Goal: Check status: Check status

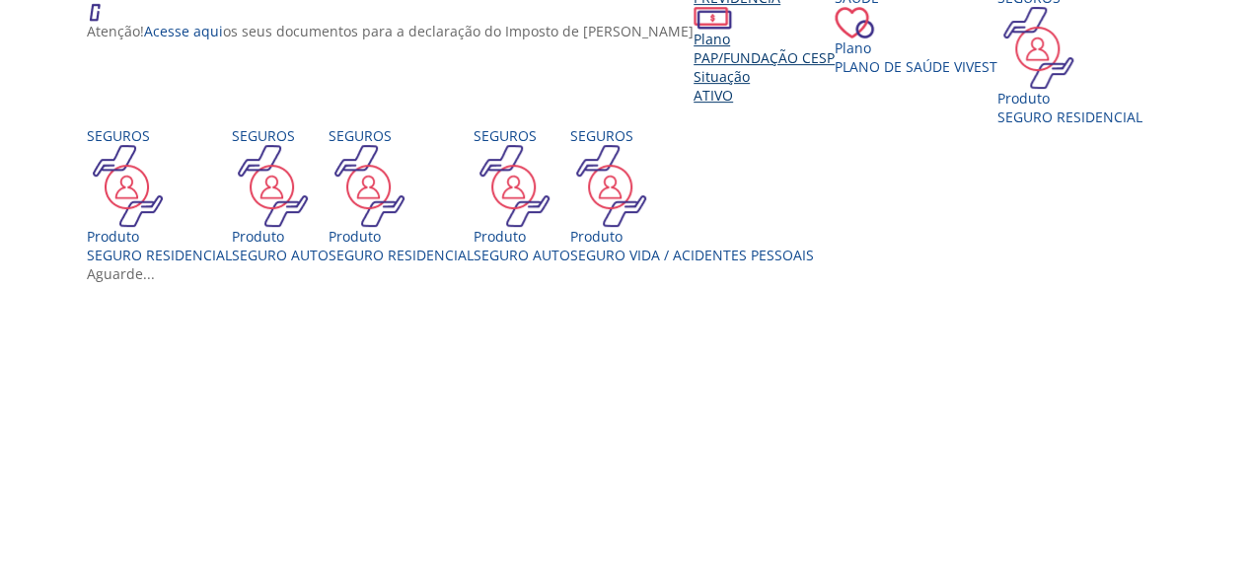
scroll to position [493, 0]
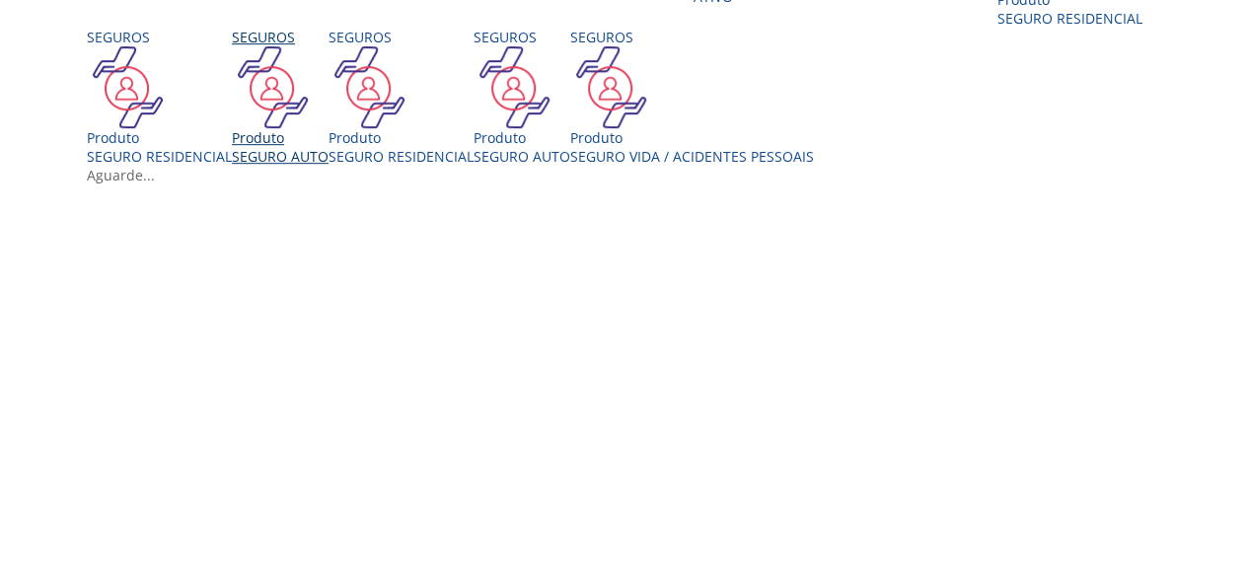
click at [329, 166] on div "Seguros Produto SEGURO AUTO" at bounding box center [280, 97] width 97 height 138
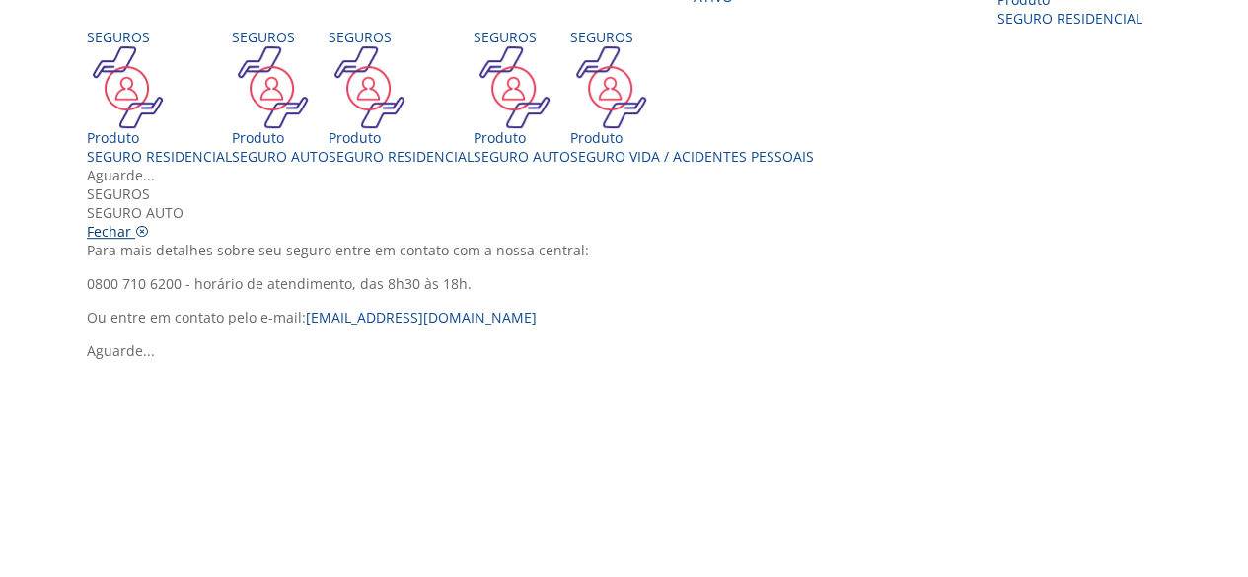
click at [149, 225] on icon "Vivest" at bounding box center [142, 232] width 14 height 14
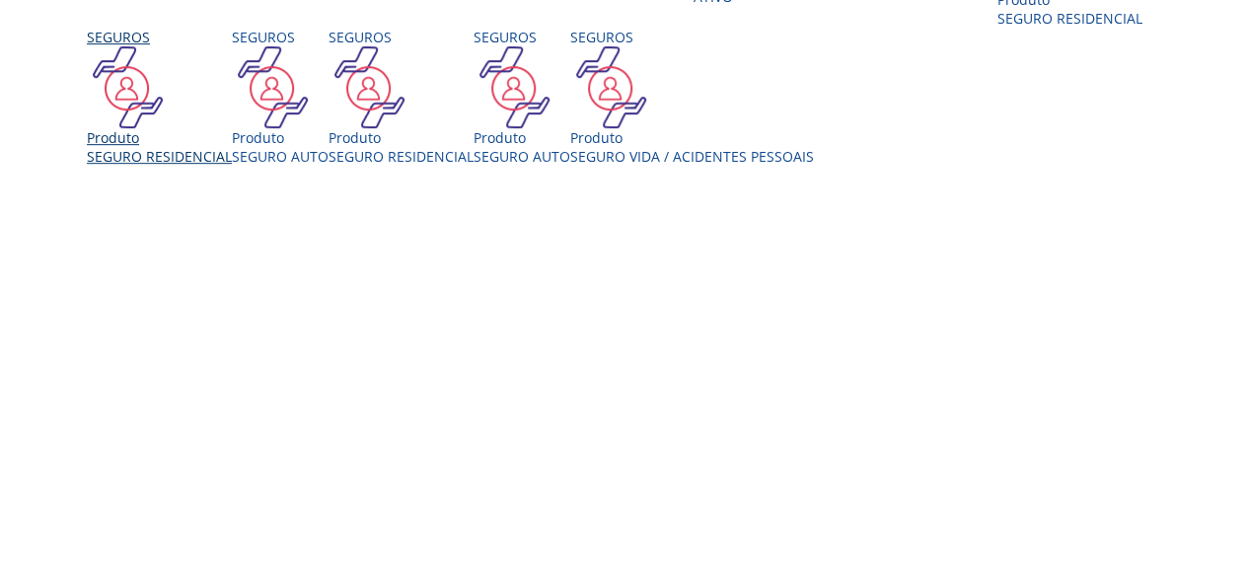
click at [232, 147] on div "Produto" at bounding box center [159, 137] width 145 height 19
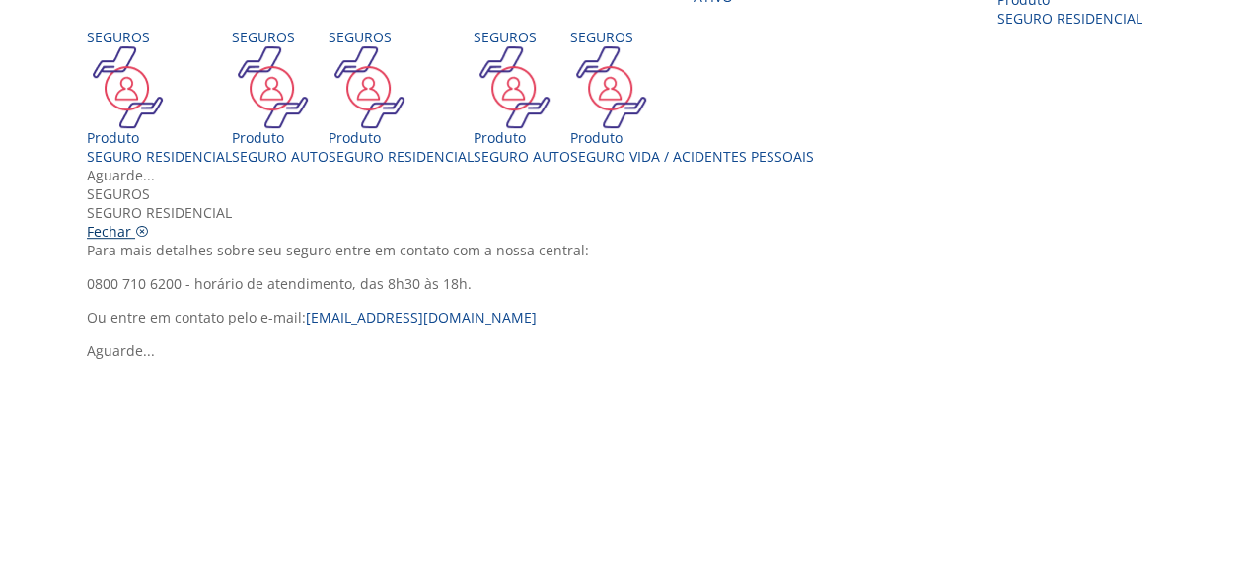
click at [149, 225] on icon "Vivest" at bounding box center [142, 232] width 14 height 14
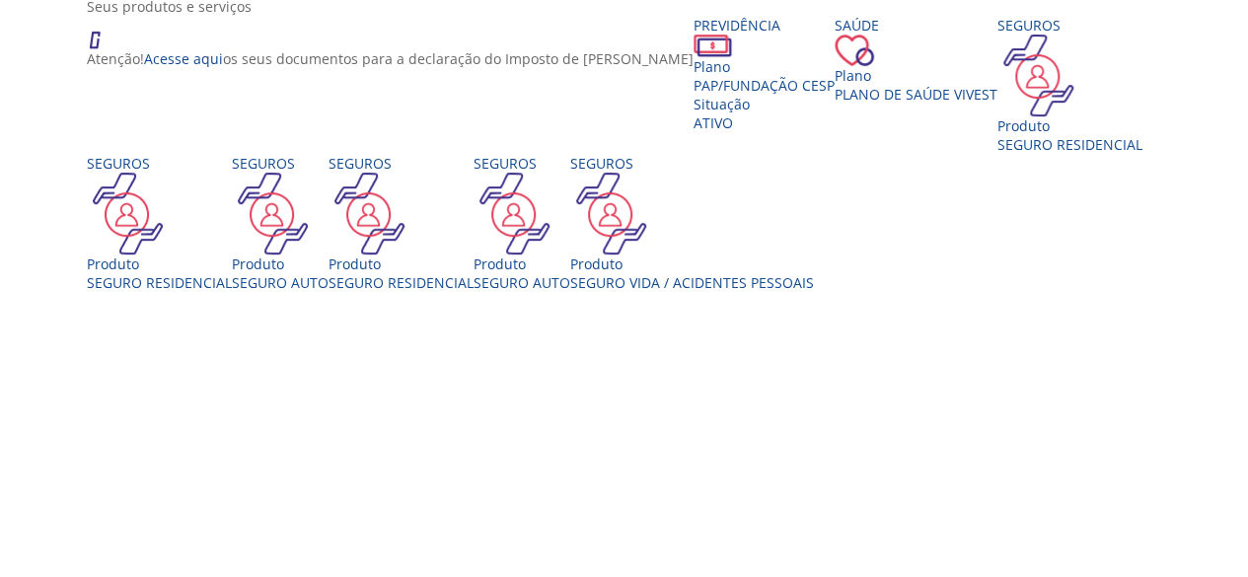
scroll to position [395, 0]
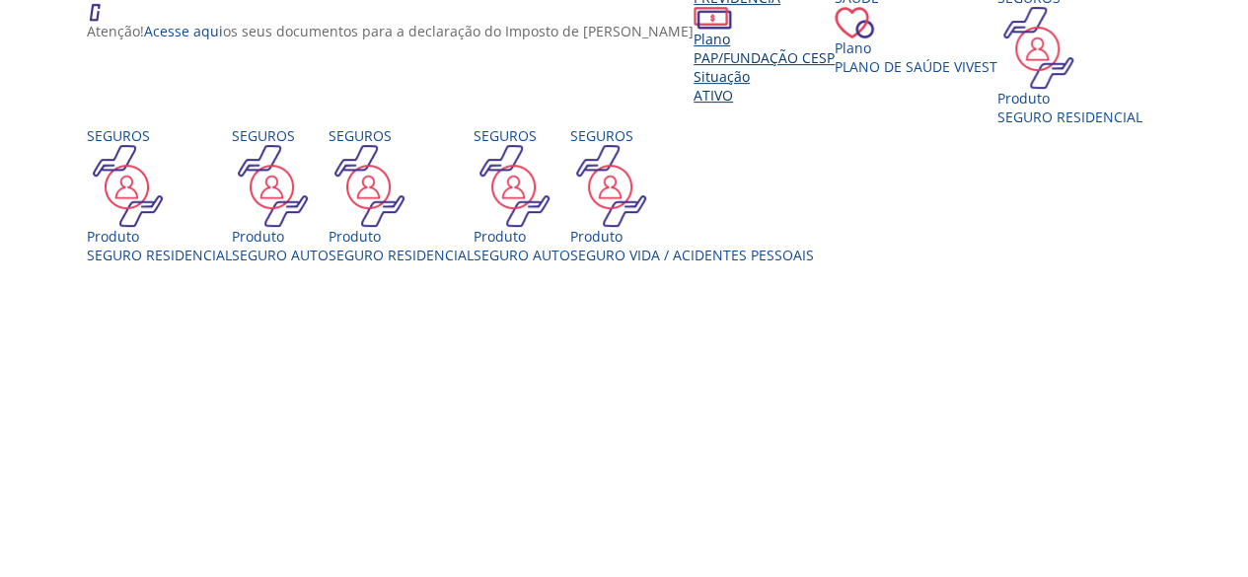
click at [694, 67] on span "PAP/Fundação CESP" at bounding box center [764, 57] width 141 height 19
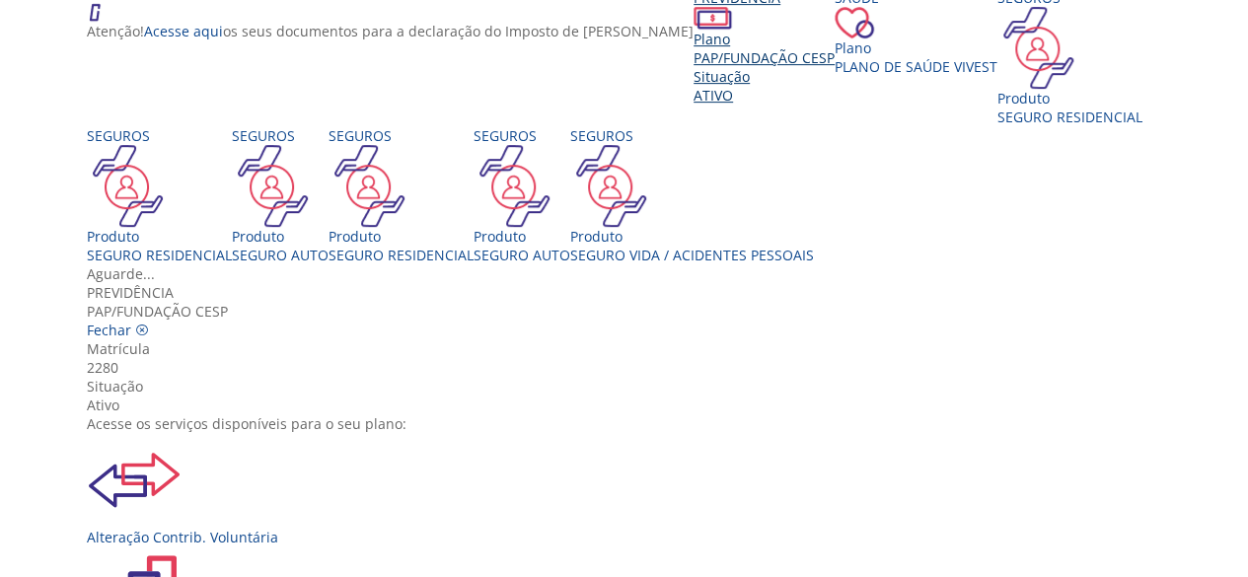
scroll to position [197, 0]
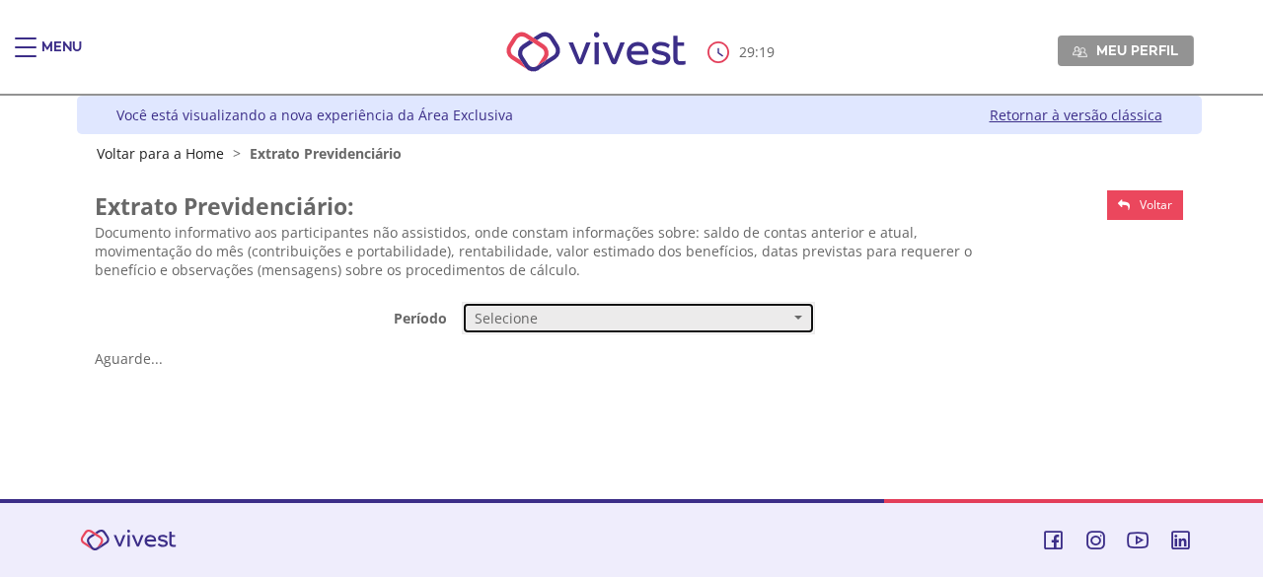
click at [540, 315] on span "Selecione" at bounding box center [632, 319] width 315 height 20
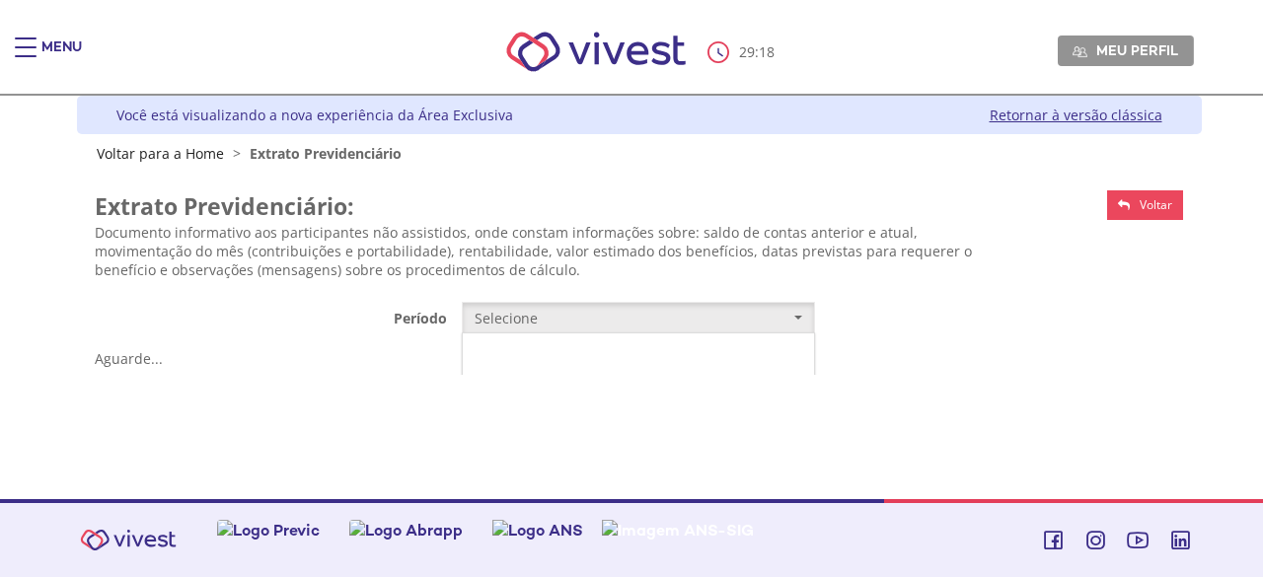
click at [521, 346] on link "Mensal" at bounding box center [638, 356] width 351 height 35
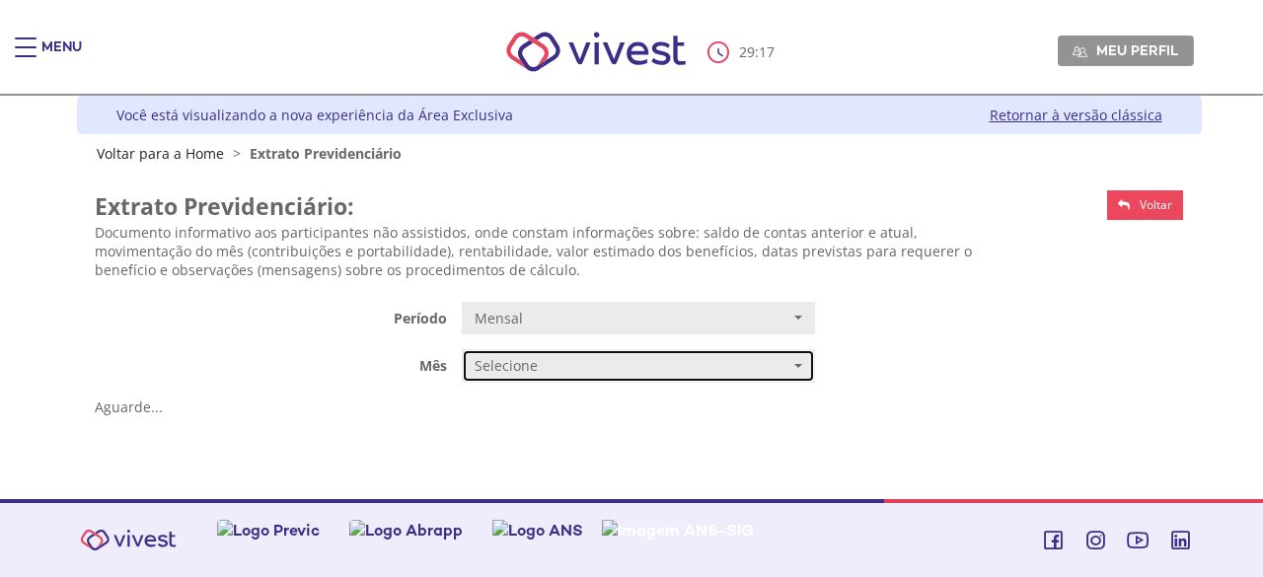
click at [648, 356] on span "Selecione" at bounding box center [632, 366] width 315 height 20
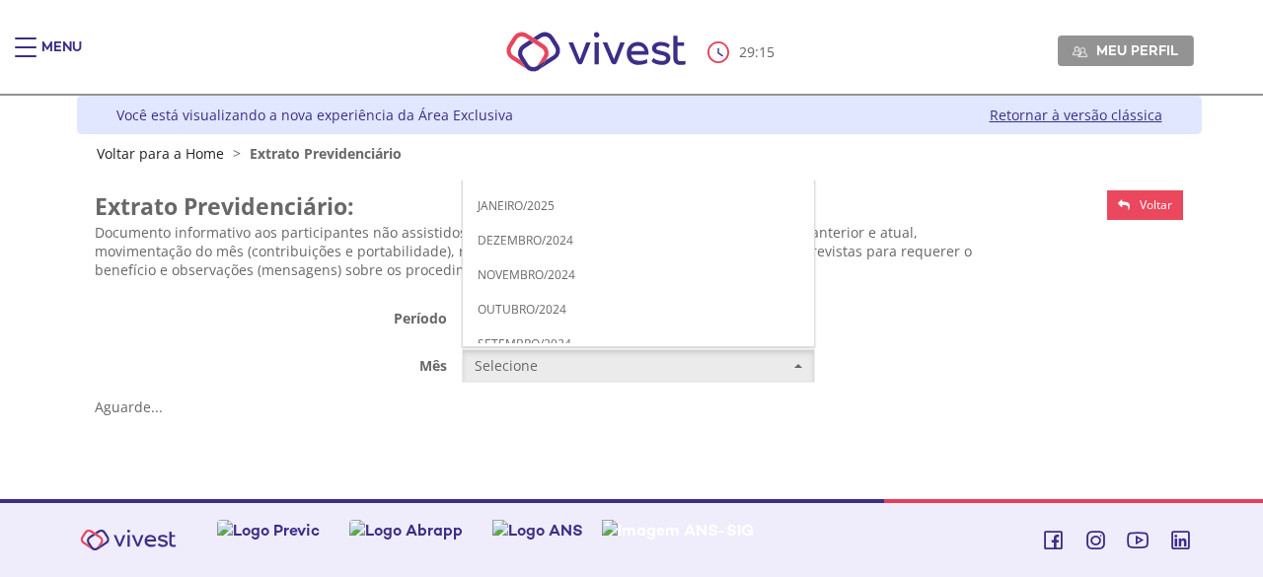
click at [557, 26] on link "JUNHO/2025" at bounding box center [638, 33] width 351 height 35
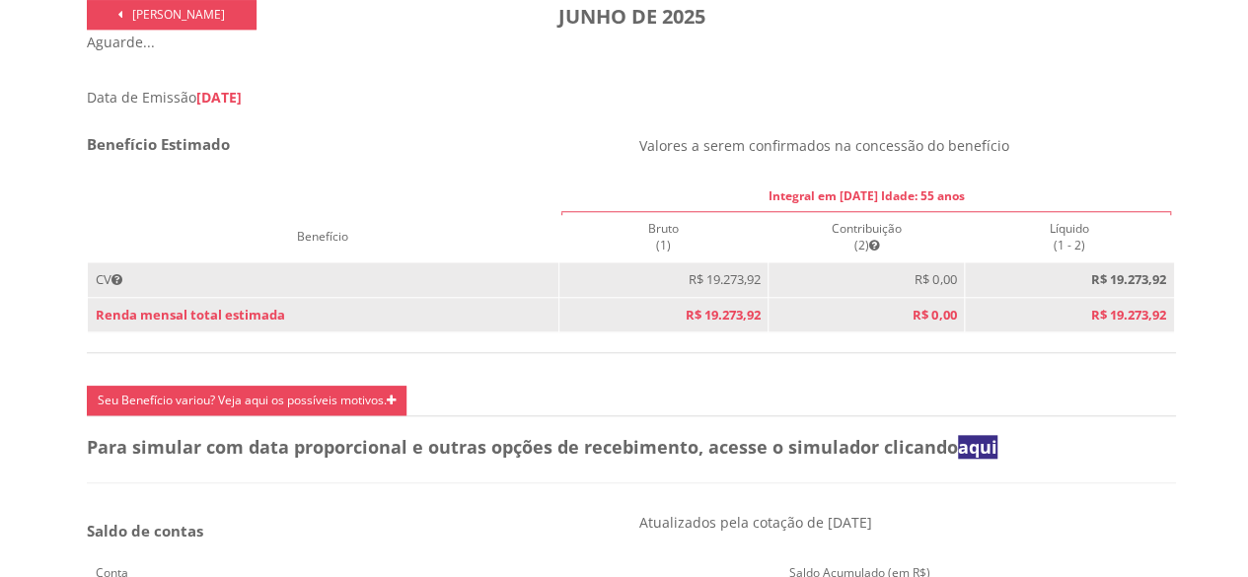
scroll to position [790, 0]
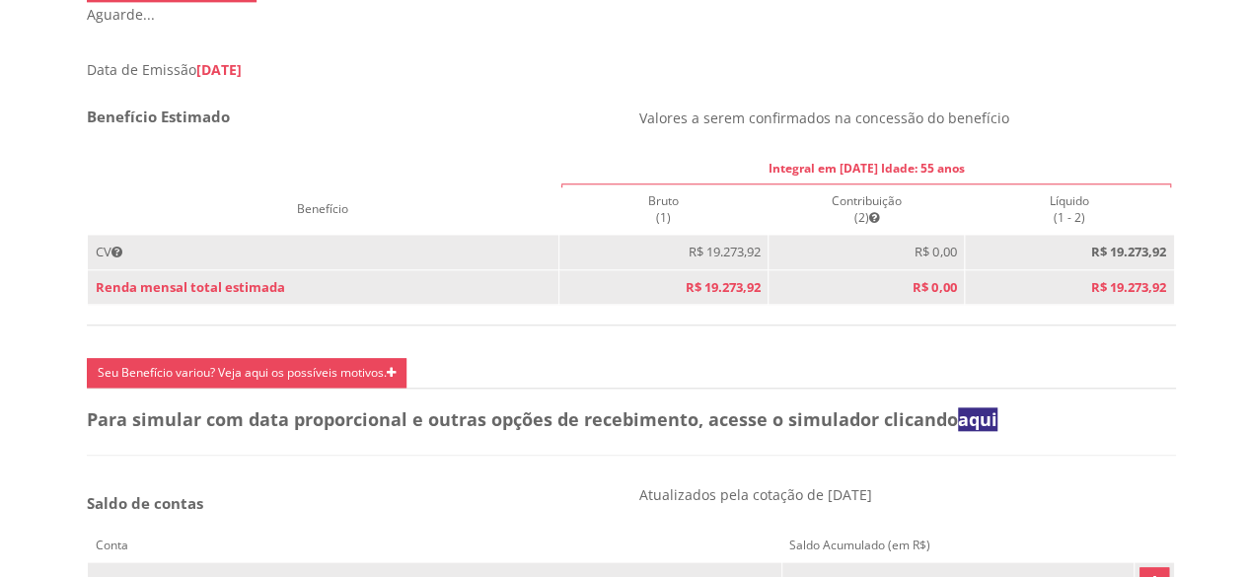
click at [320, 224] on th "Benefício" at bounding box center [324, 210] width 472 height 50
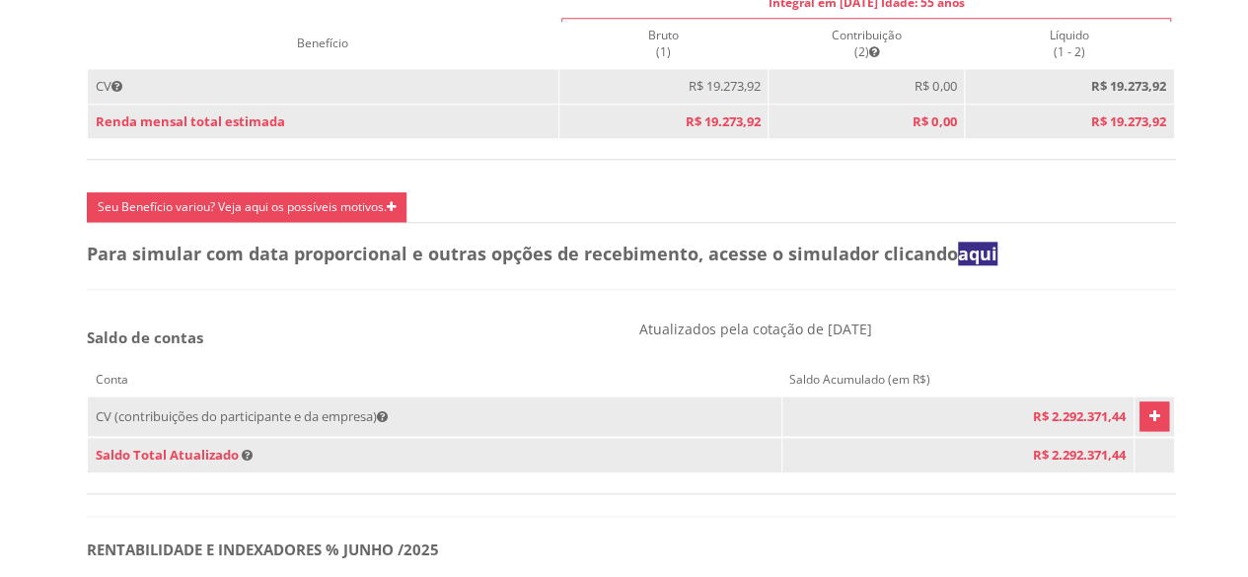
scroll to position [987, 0]
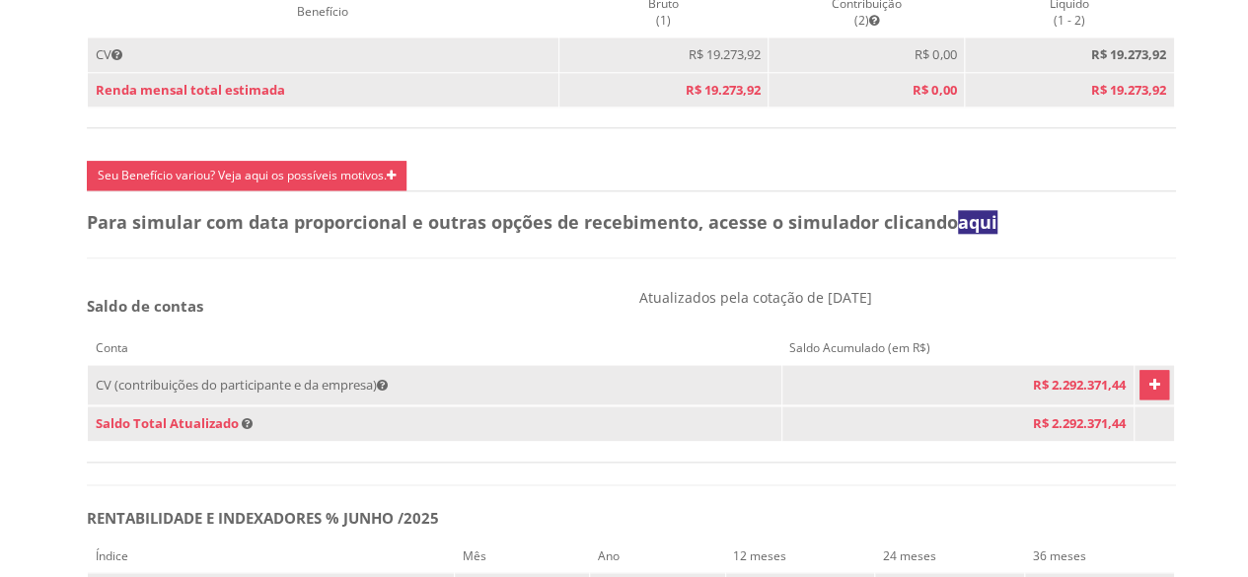
click at [1146, 400] on link "Vivest" at bounding box center [1155, 385] width 30 height 30
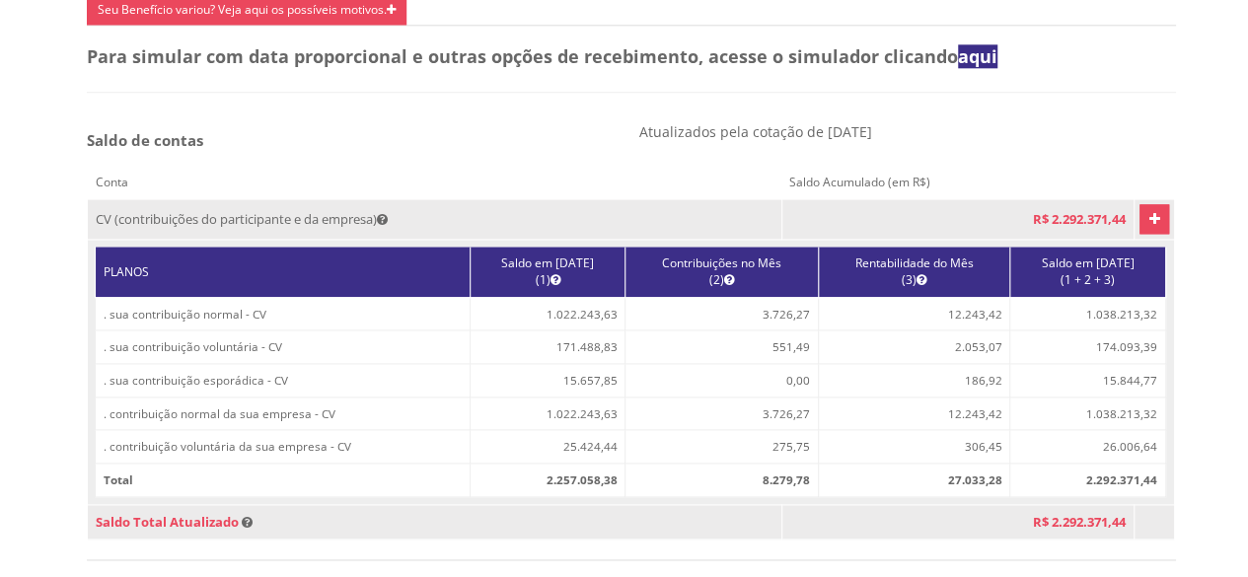
scroll to position [1184, 0]
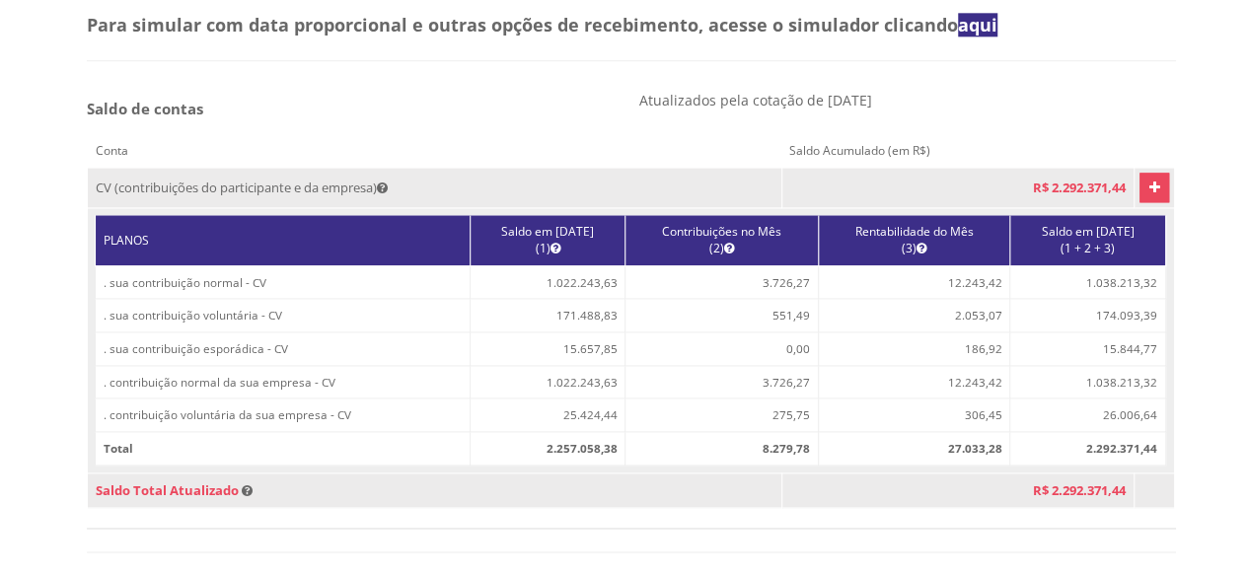
click at [1149, 199] on icon "Vivest" at bounding box center [1154, 188] width 11 height 24
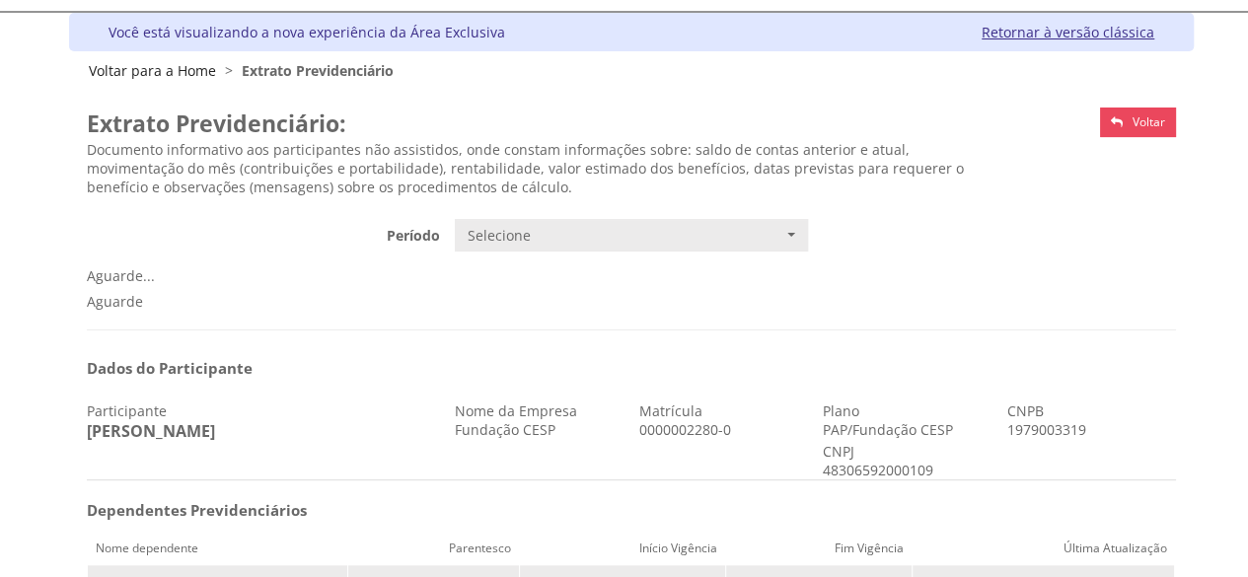
scroll to position [0, 0]
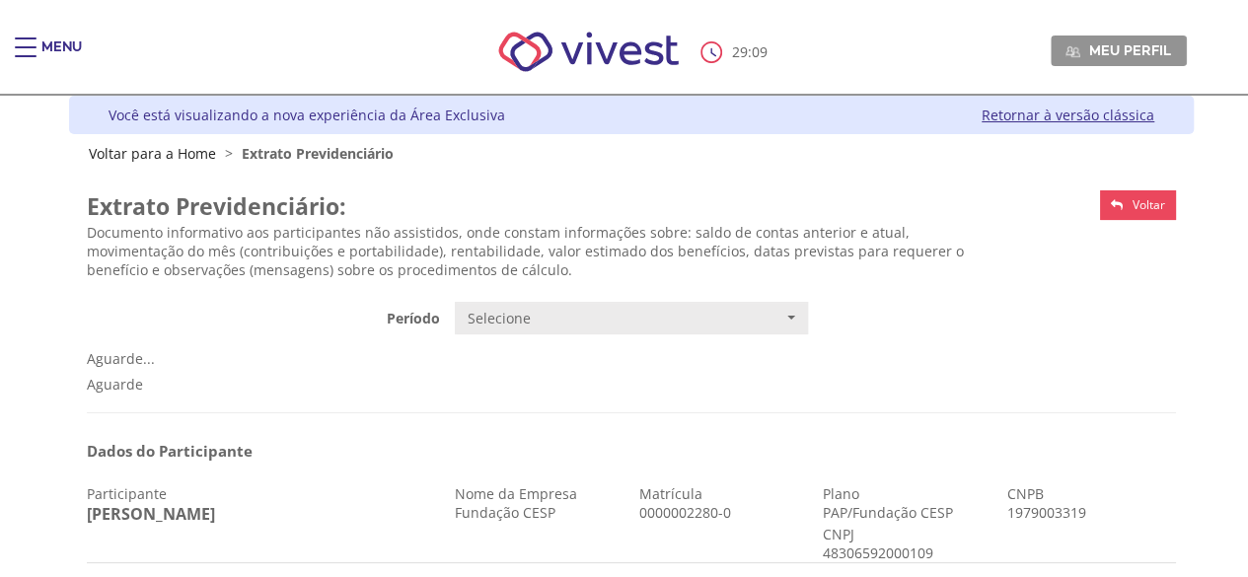
click at [1113, 213] on link "Voltar" at bounding box center [1138, 205] width 76 height 30
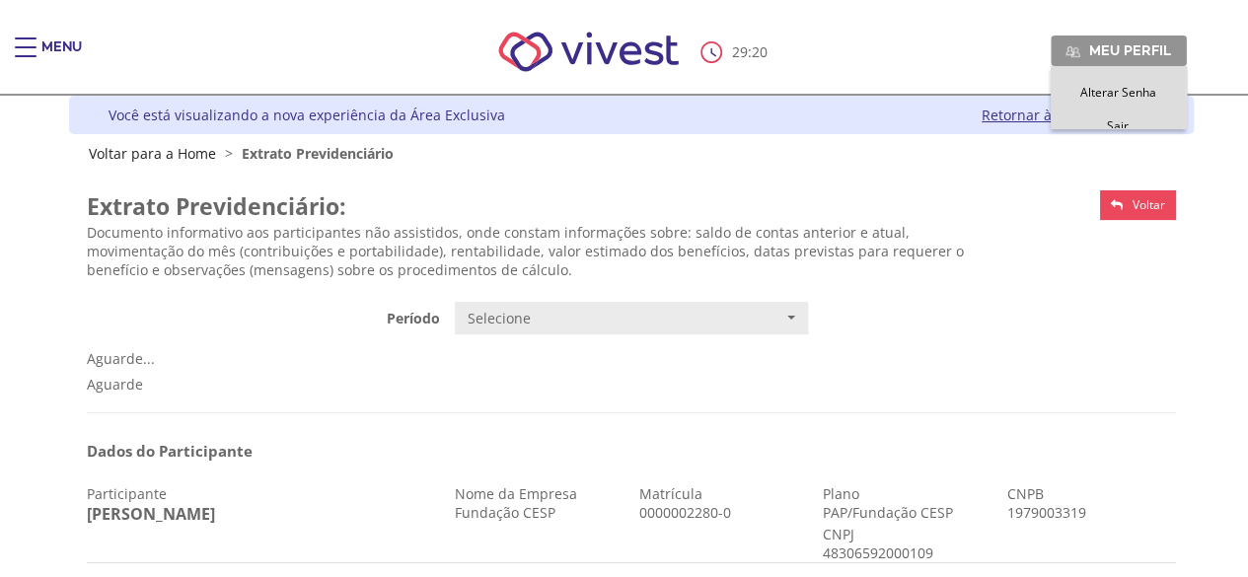
click at [1125, 50] on span "Meu perfil" at bounding box center [1131, 50] width 82 height 18
click at [1120, 125] on span "Sair" at bounding box center [1118, 125] width 22 height 17
